Goal: Information Seeking & Learning: Check status

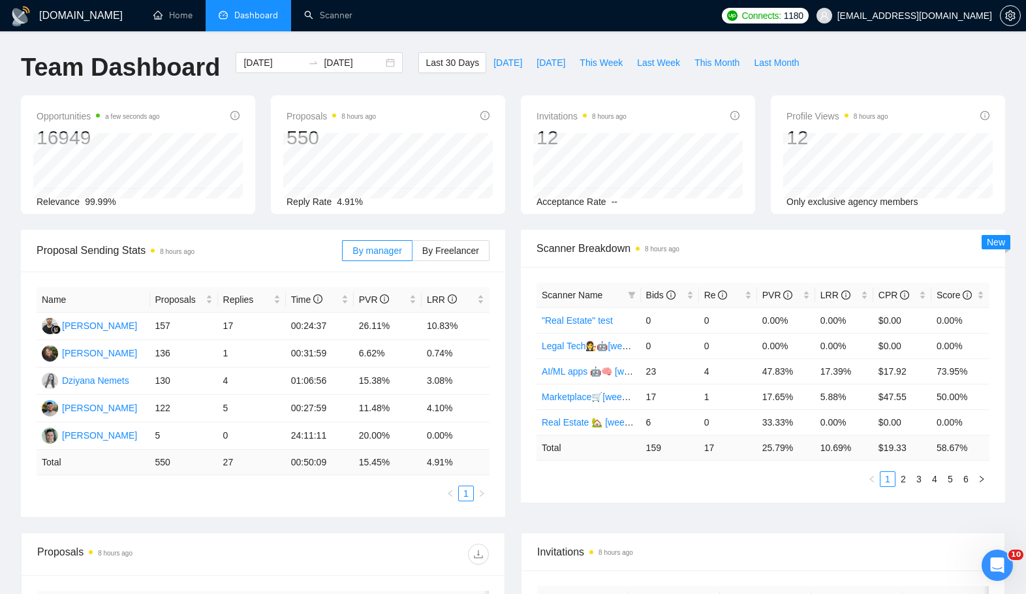
click at [497, 149] on div "Proposals 8 hours ago 550 Reply Rate 4.91%" at bounding box center [388, 154] width 234 height 119
click at [732, 64] on span "This Month" at bounding box center [716, 62] width 45 height 14
type input "[DATE]"
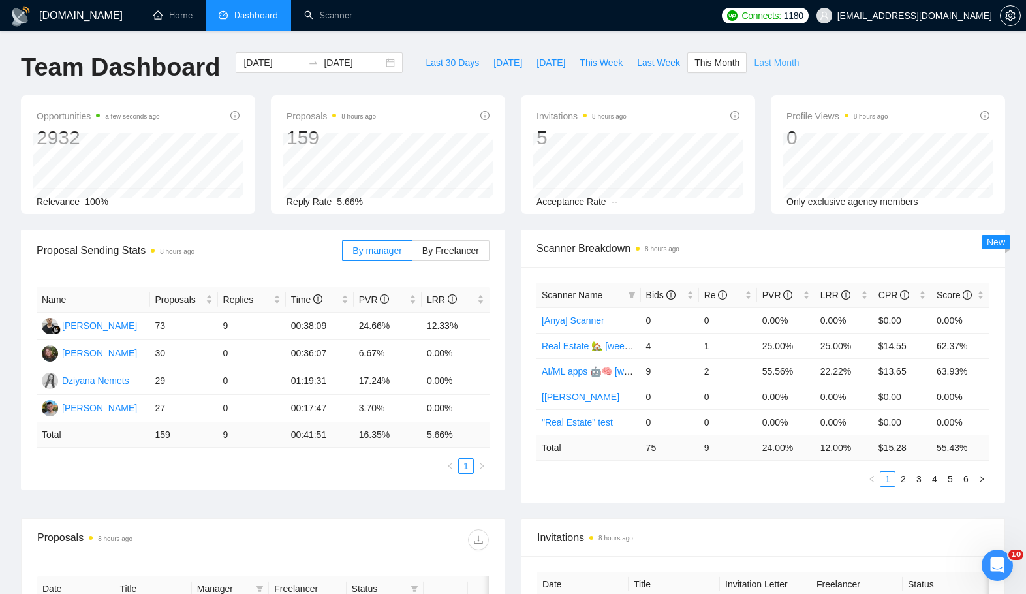
click at [770, 65] on span "Last Month" at bounding box center [776, 62] width 45 height 14
type input "[DATE]"
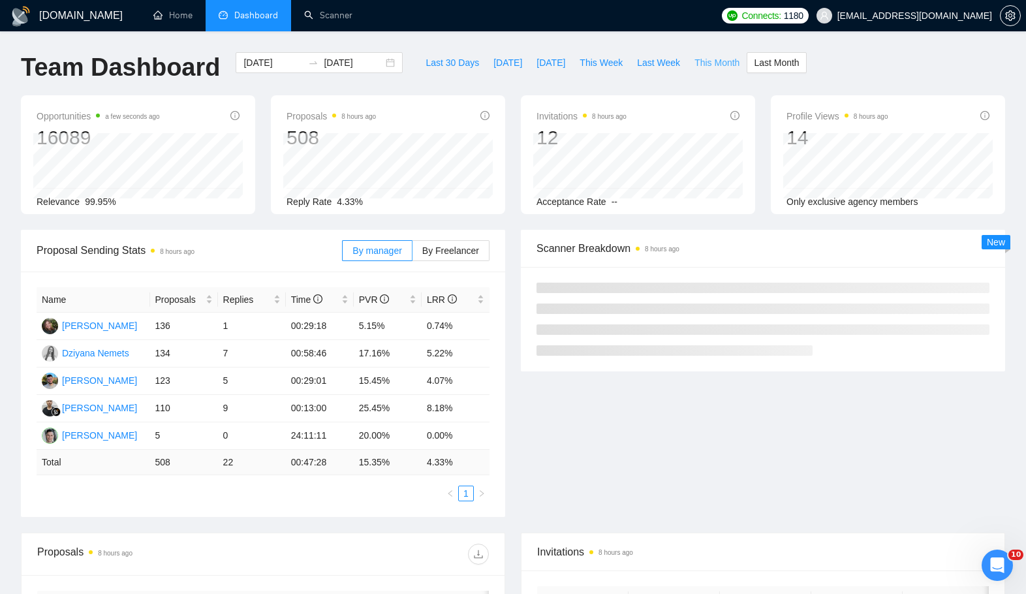
click at [743, 57] on button "This Month" at bounding box center [716, 62] width 59 height 21
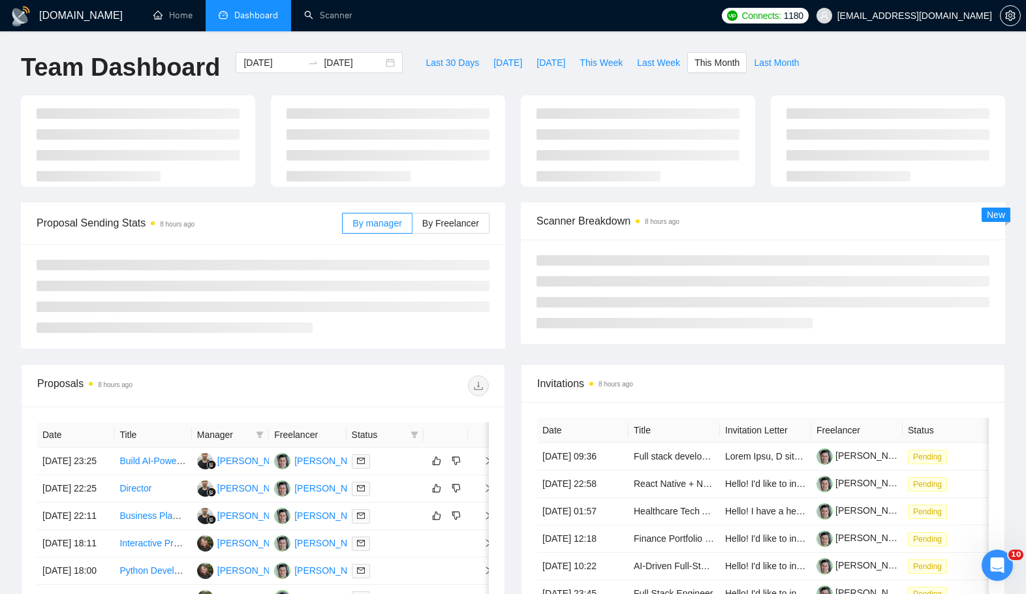
type input "[DATE]"
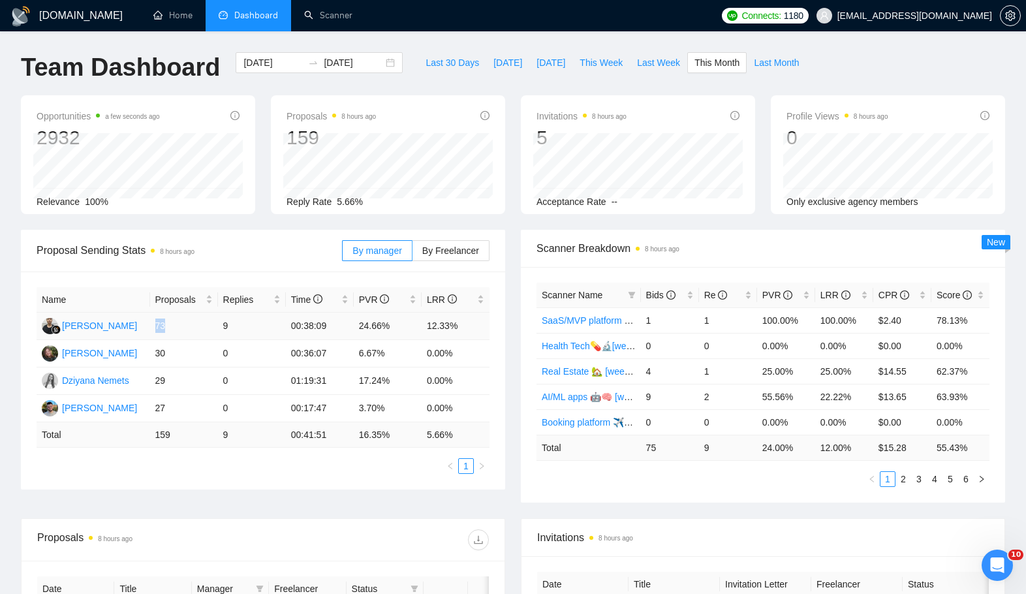
drag, startPoint x: 155, startPoint y: 325, endPoint x: 185, endPoint y: 325, distance: 30.0
click at [185, 325] on td "73" at bounding box center [184, 326] width 68 height 27
drag, startPoint x: 225, startPoint y: 319, endPoint x: 250, endPoint y: 320, distance: 24.9
click at [250, 320] on td "9" at bounding box center [252, 326] width 68 height 27
drag, startPoint x: 429, startPoint y: 327, endPoint x: 461, endPoint y: 326, distance: 32.0
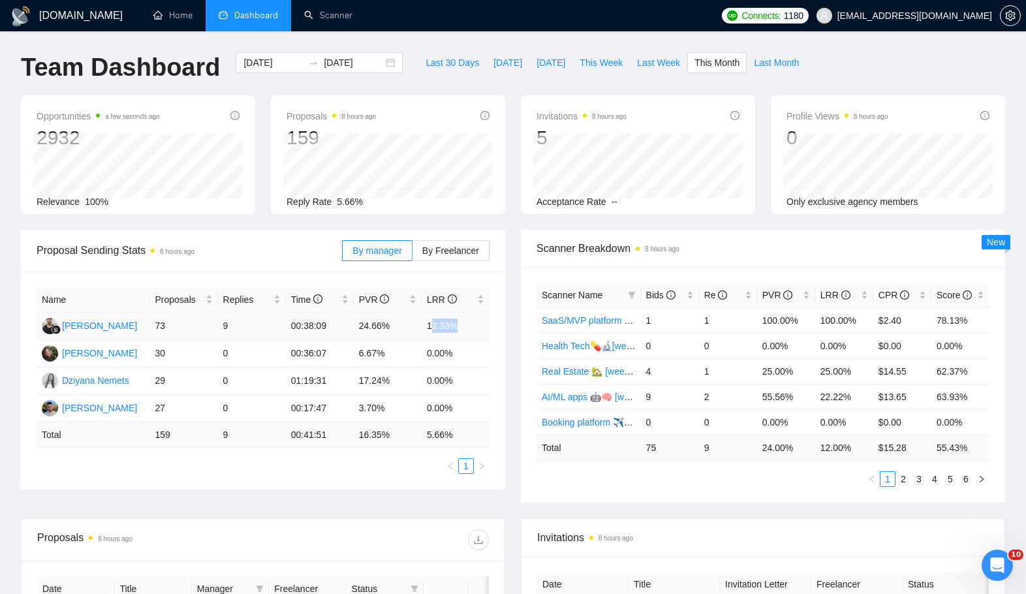
click at [461, 326] on td "12.33%" at bounding box center [456, 326] width 68 height 27
click at [756, 55] on button "Last Month" at bounding box center [776, 62] width 59 height 21
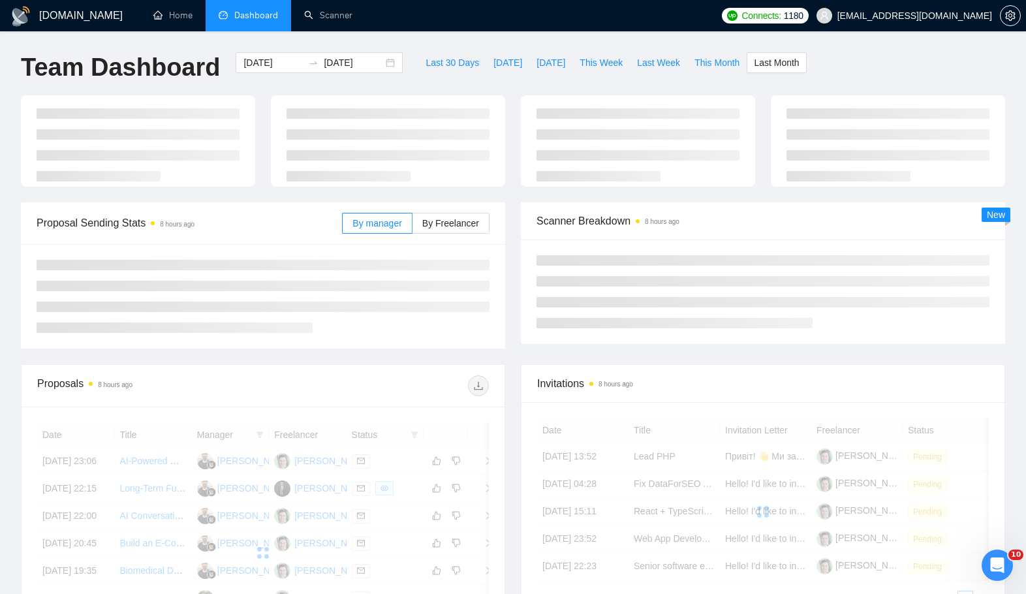
type input "[DATE]"
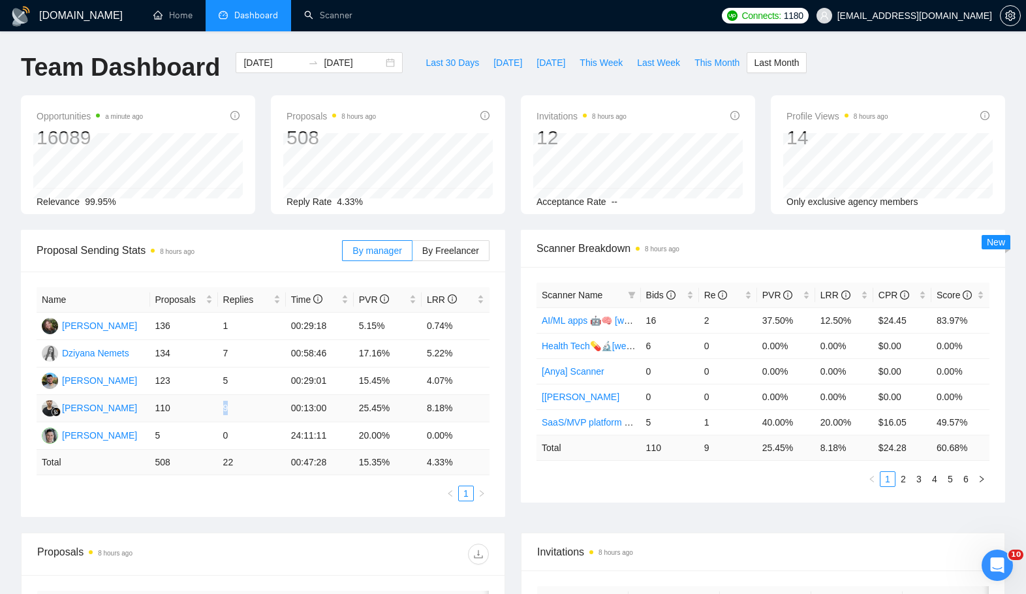
drag, startPoint x: 226, startPoint y: 406, endPoint x: 242, endPoint y: 406, distance: 15.7
click at [242, 406] on tr "[PERSON_NAME] 110 9 00:13:00 25.45% 8.18%" at bounding box center [263, 408] width 453 height 27
drag, startPoint x: 429, startPoint y: 401, endPoint x: 464, endPoint y: 405, distance: 35.4
click at [464, 405] on td "8.18%" at bounding box center [456, 408] width 68 height 27
drag, startPoint x: 224, startPoint y: 407, endPoint x: 253, endPoint y: 406, distance: 28.7
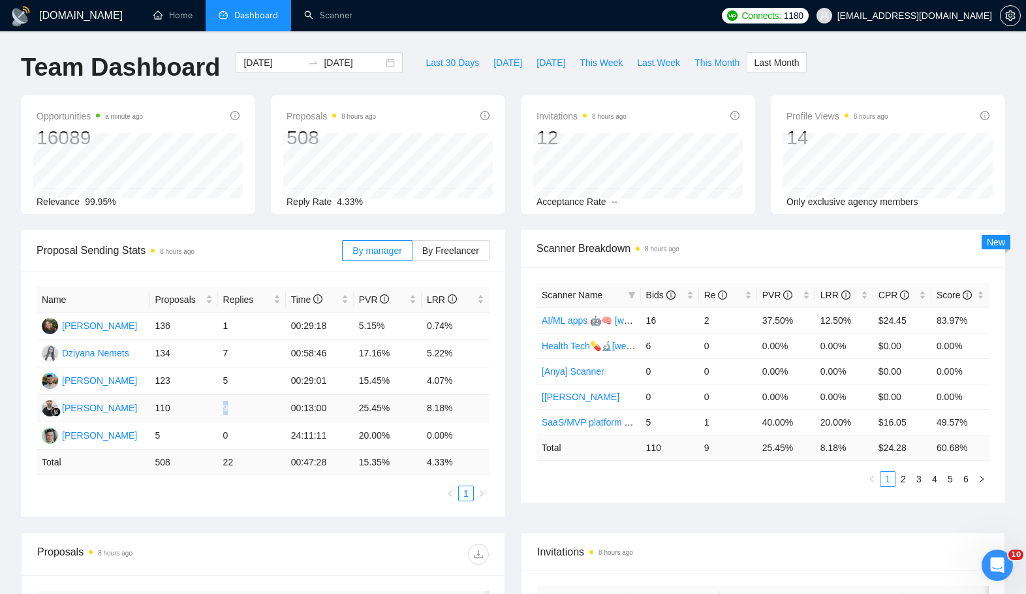
click at [253, 406] on td "9" at bounding box center [252, 408] width 68 height 27
drag, startPoint x: 177, startPoint y: 408, endPoint x: 59, endPoint y: 412, distance: 117.6
click at [59, 412] on tr "[PERSON_NAME] 110 9 00:13:00 25.45% 8.18%" at bounding box center [263, 408] width 453 height 27
click at [434, 252] on span "By Freelancer" at bounding box center [450, 250] width 57 height 10
click at [413, 254] on input "By Freelancer" at bounding box center [413, 254] width 0 height 0
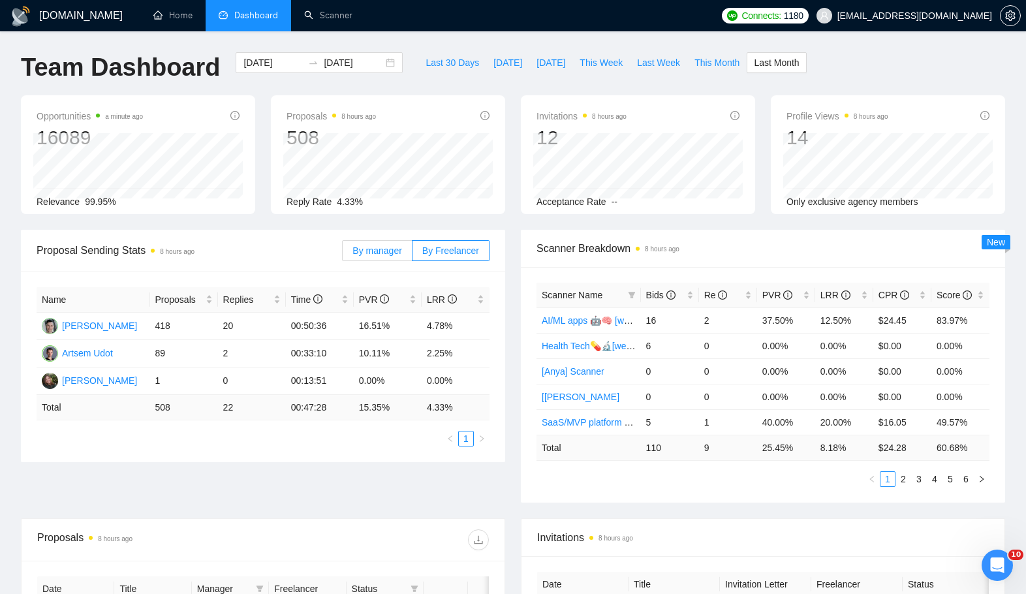
click at [373, 257] on label "By manager" at bounding box center [377, 250] width 70 height 21
click at [343, 254] on input "By manager" at bounding box center [343, 254] width 0 height 0
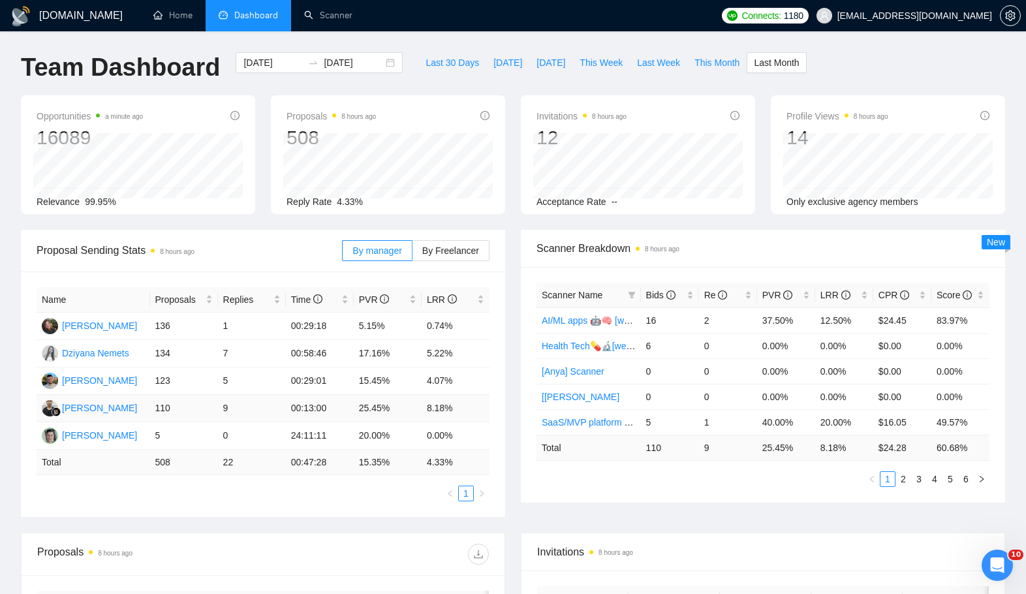
click at [208, 399] on td "110" at bounding box center [184, 408] width 68 height 27
drag, startPoint x: 144, startPoint y: 434, endPoint x: 464, endPoint y: 430, distance: 319.8
click at [464, 430] on tr "[PERSON_NAME] 5 0 24:11:11 20.00% 0.00%" at bounding box center [263, 435] width 453 height 27
click at [373, 438] on td "20.00%" at bounding box center [388, 435] width 68 height 27
drag, startPoint x: 362, startPoint y: 437, endPoint x: 372, endPoint y: 434, distance: 10.8
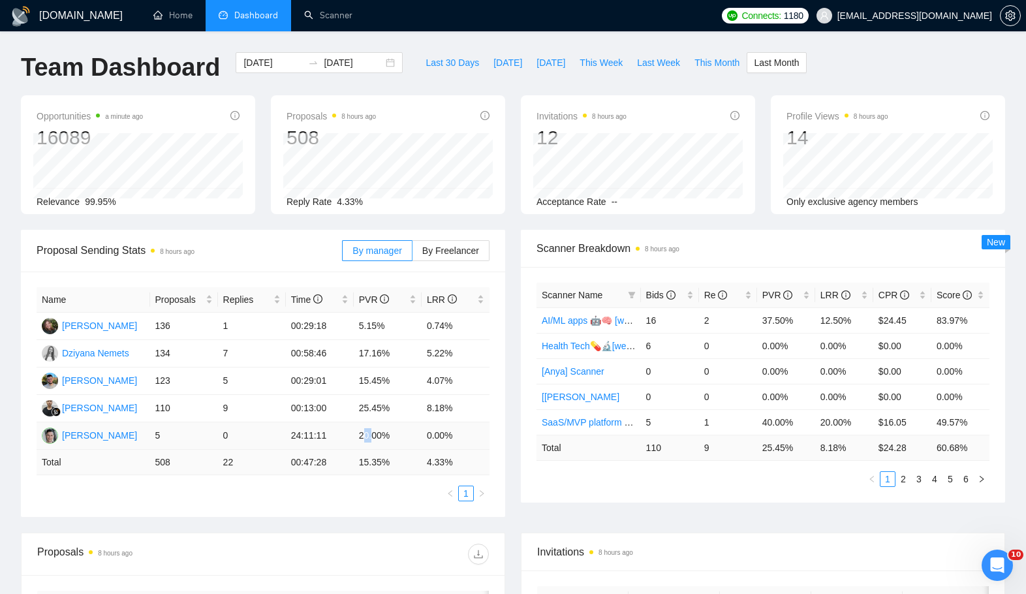
click at [372, 434] on td "20.00%" at bounding box center [388, 435] width 68 height 27
click at [162, 435] on td "5" at bounding box center [184, 435] width 68 height 27
click at [215, 256] on span "Proposal Sending Stats 8 hours ago" at bounding box center [189, 250] width 305 height 16
drag, startPoint x: 361, startPoint y: 433, endPoint x: 379, endPoint y: 435, distance: 17.7
click at [379, 435] on td "20.00%" at bounding box center [388, 435] width 68 height 27
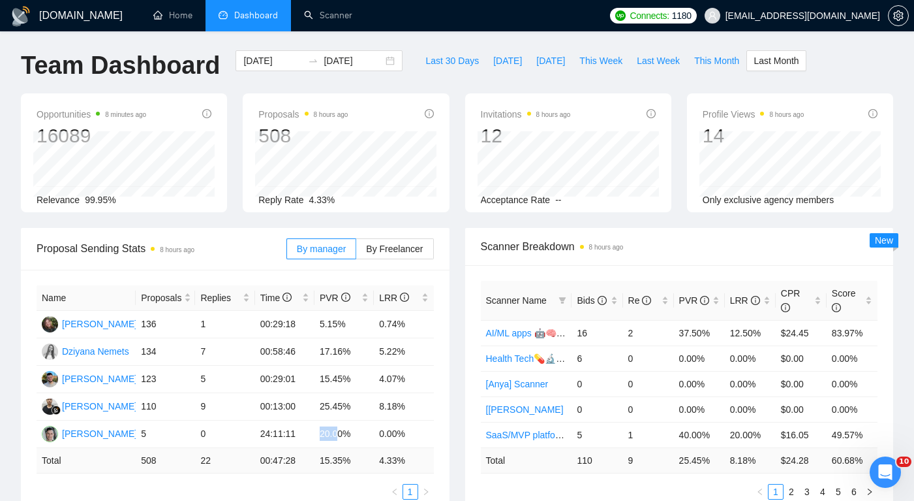
scroll to position [3, 0]
click at [395, 245] on span "By Freelancer" at bounding box center [394, 248] width 57 height 10
click at [356, 251] on input "By Freelancer" at bounding box center [356, 251] width 0 height 0
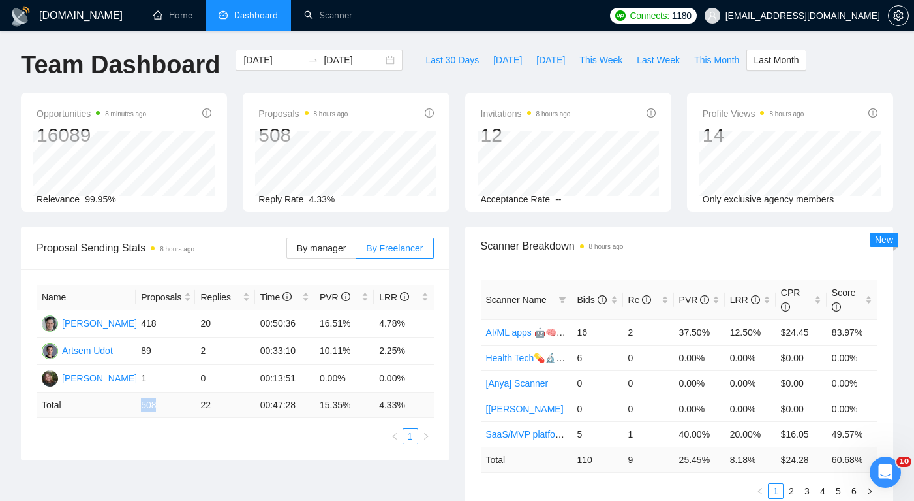
drag, startPoint x: 140, startPoint y: 413, endPoint x: 141, endPoint y: 405, distance: 7.3
click at [141, 405] on td "508" at bounding box center [165, 404] width 59 height 25
